Goal: Task Accomplishment & Management: Complete application form

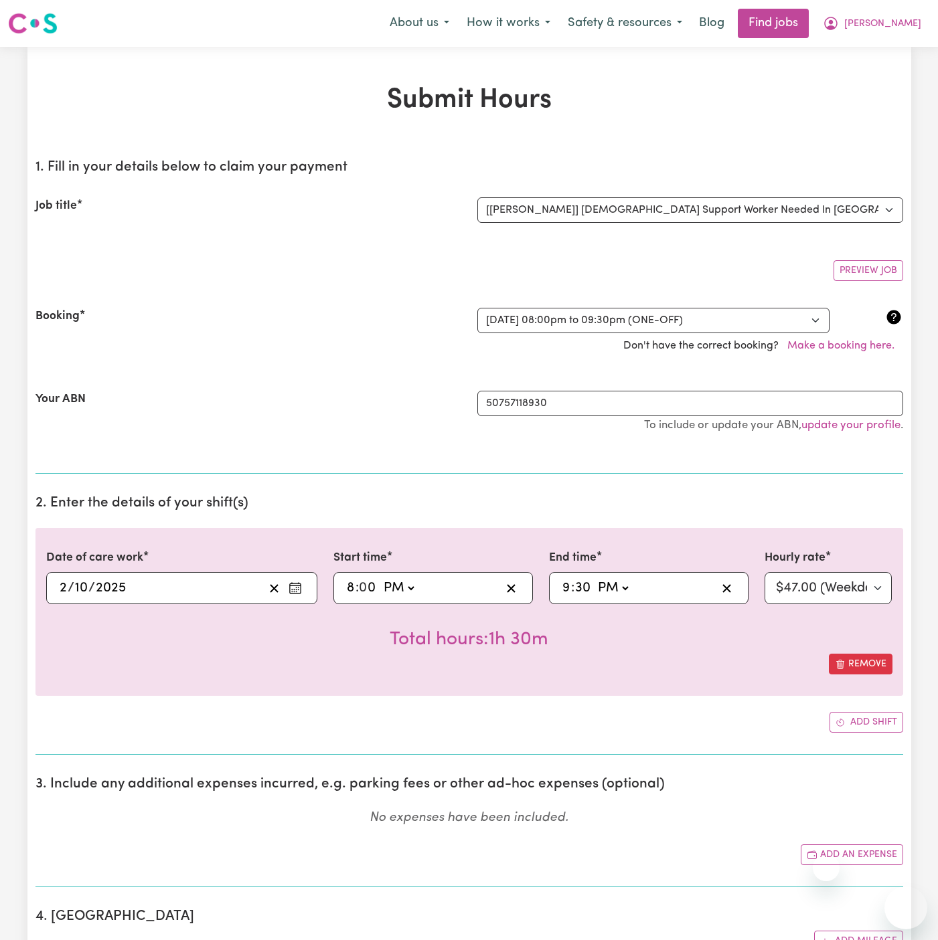
select select "15138"
select select "369393"
select select "pm"
select select "47-Weekday"
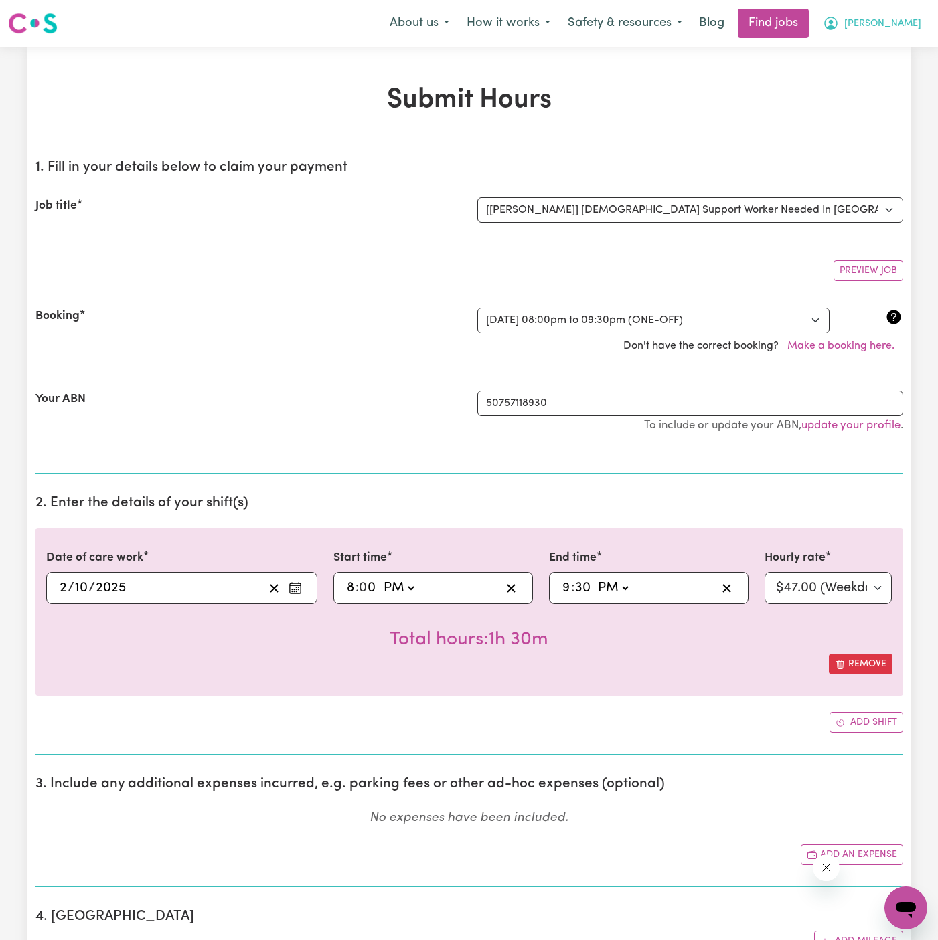
click at [910, 23] on span "[PERSON_NAME]" at bounding box center [882, 24] width 77 height 15
click at [902, 92] on link "Logout" at bounding box center [876, 102] width 106 height 25
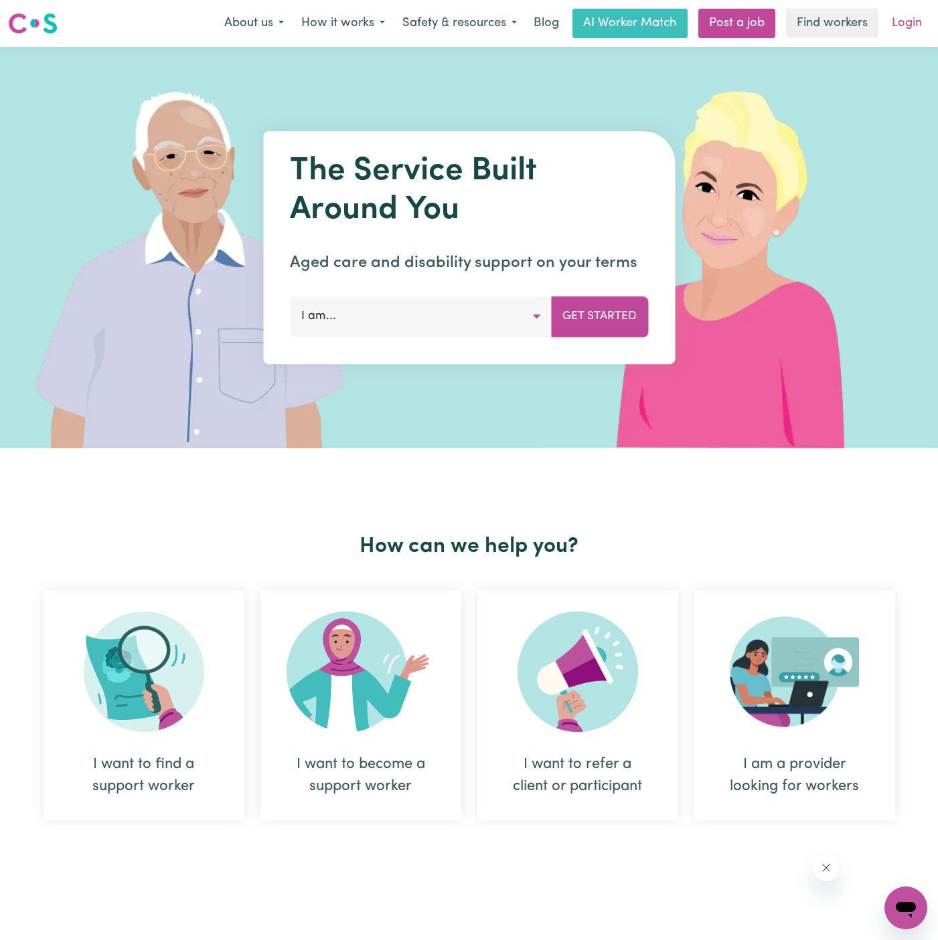
click at [912, 17] on link "Login" at bounding box center [907, 23] width 46 height 29
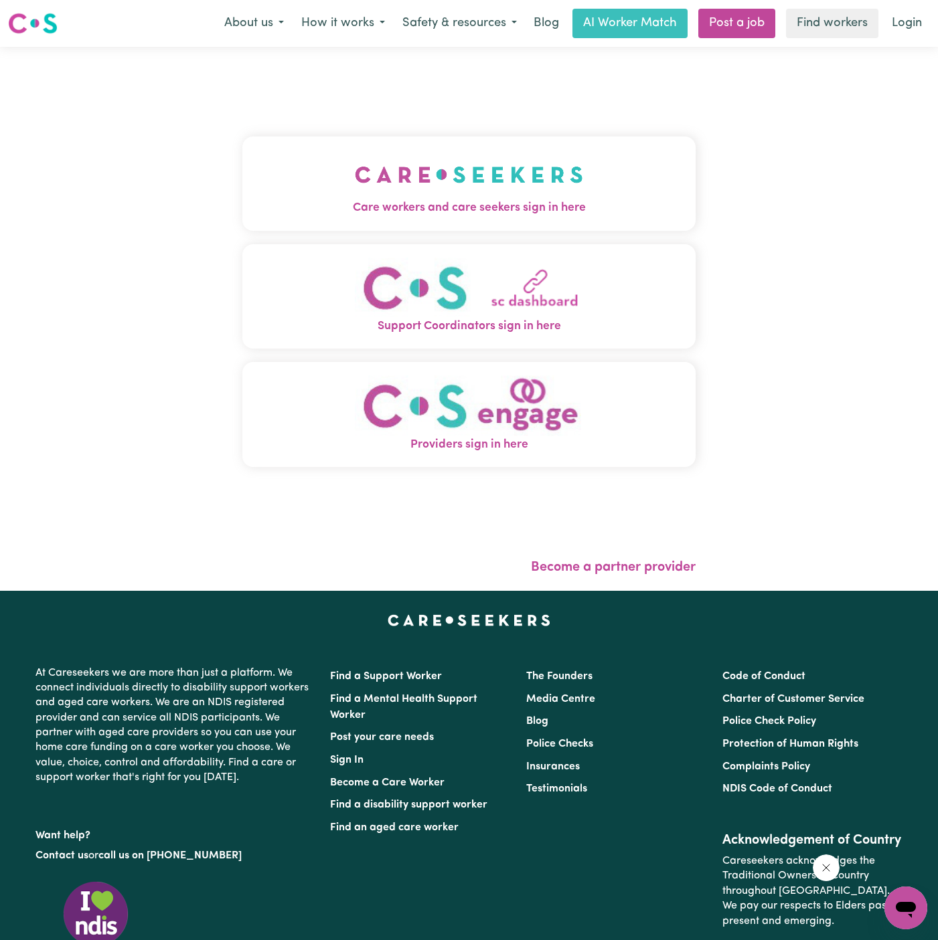
click at [531, 176] on img "Care workers and care seekers sign in here" at bounding box center [469, 175] width 228 height 50
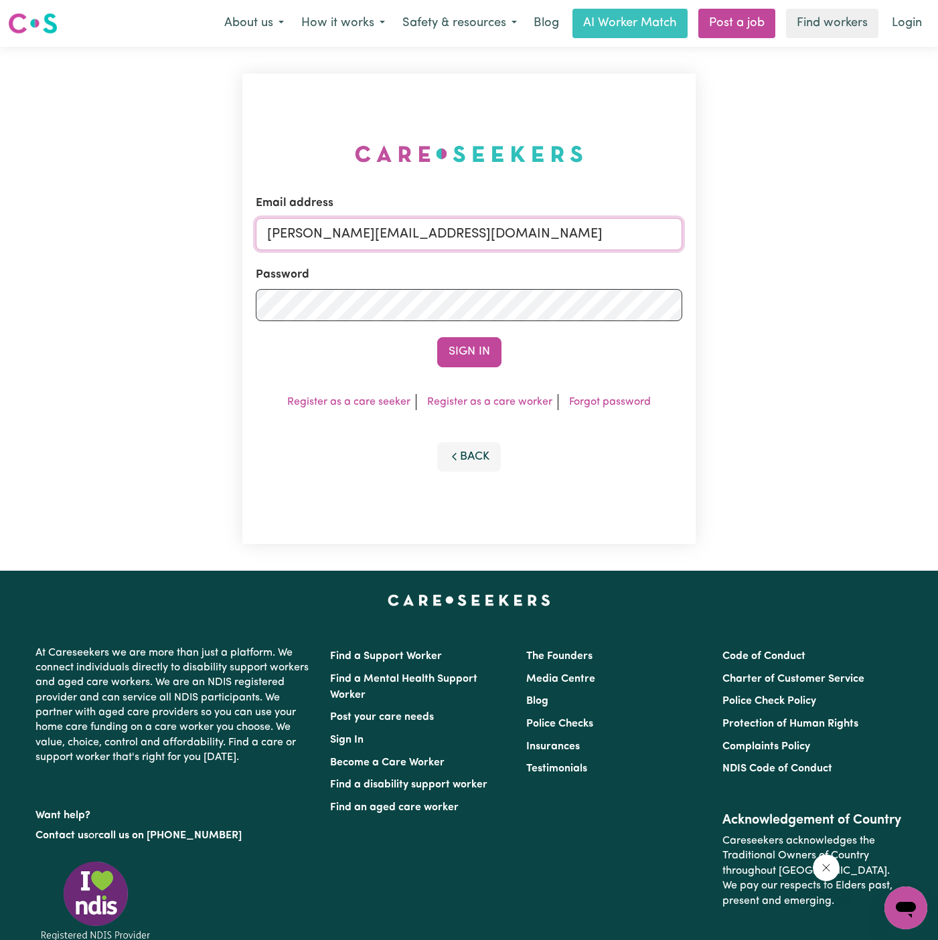
click at [497, 240] on input "[PERSON_NAME][EMAIL_ADDRESS][DOMAIN_NAME]" at bounding box center [469, 234] width 426 height 32
drag, startPoint x: 337, startPoint y: 230, endPoint x: 768, endPoint y: 280, distance: 434.6
click at [768, 280] on div "Email address [EMAIL_ADDRESS][DOMAIN_NAME] Password Sign In Register as a care …" at bounding box center [469, 309] width 938 height 524
type input "[EMAIL_ADDRESS][DOMAIN_NAME]"
click at [481, 354] on button "Sign In" at bounding box center [469, 351] width 64 height 29
